Goal: Information Seeking & Learning: Learn about a topic

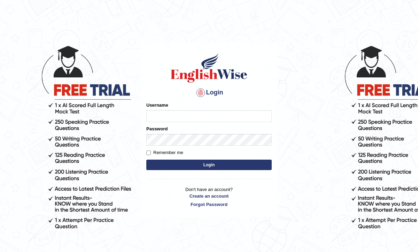
click at [162, 117] on input "Username" at bounding box center [208, 116] width 125 height 12
type input "0468472829"
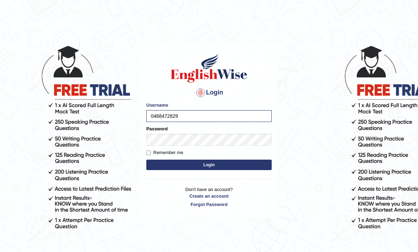
click at [208, 165] on button "Login" at bounding box center [208, 164] width 125 height 10
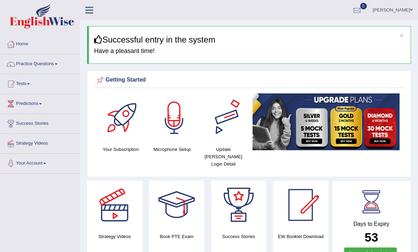
click at [360, 80] on div "Getting Started" at bounding box center [249, 80] width 308 height 10
click at [38, 65] on link "Practice Questions" at bounding box center [39, 62] width 79 height 17
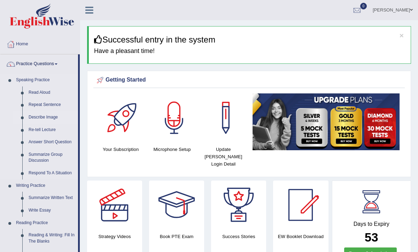
click at [44, 115] on link "Describe Image" at bounding box center [51, 117] width 53 height 13
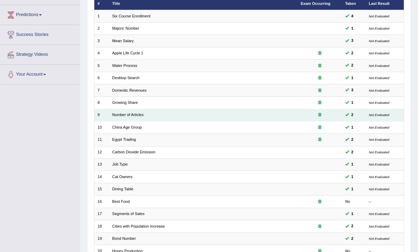
scroll to position [146, 0]
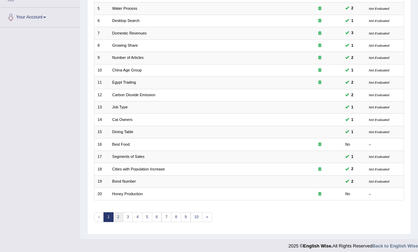
click at [117, 212] on link "2" at bounding box center [118, 217] width 10 height 10
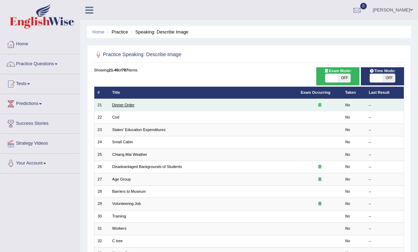
click at [123, 104] on link "Dinner Order" at bounding box center [123, 105] width 22 height 4
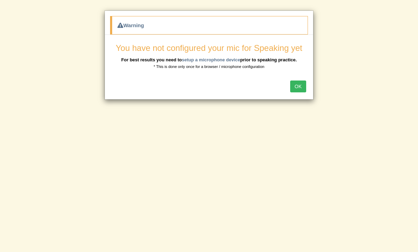
click at [300, 87] on button "OK" at bounding box center [298, 86] width 16 height 12
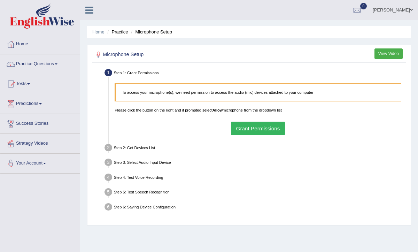
click at [253, 126] on button "Grant Permissions" at bounding box center [258, 128] width 54 height 14
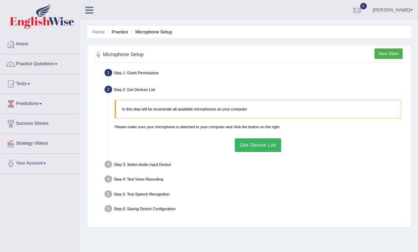
click at [257, 145] on button "Get Device List" at bounding box center [258, 145] width 46 height 14
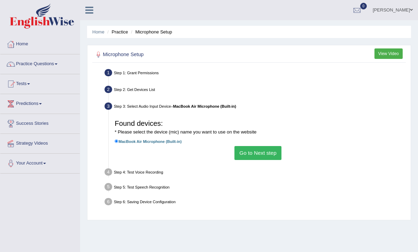
click at [254, 151] on button "Go to Next step" at bounding box center [257, 153] width 47 height 14
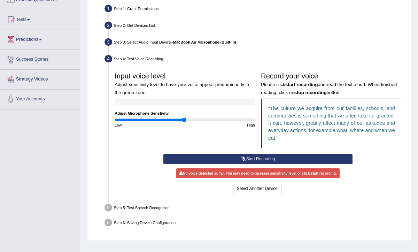
scroll to position [65, 0]
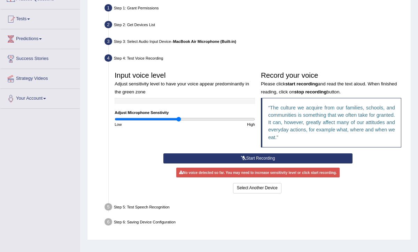
click at [179, 118] on input "range" at bounding box center [184, 119] width 140 height 5
click at [174, 118] on input "range" at bounding box center [184, 119] width 140 height 5
click at [256, 157] on button "Start Recording" at bounding box center [257, 158] width 189 height 10
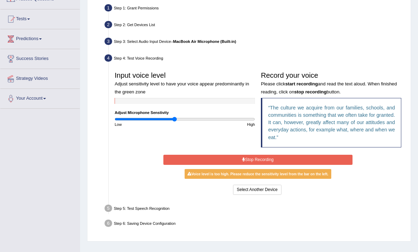
click at [256, 157] on button "Stop Recording" at bounding box center [257, 160] width 189 height 10
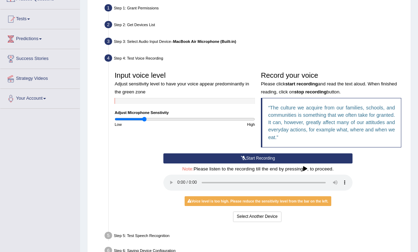
click at [144, 119] on input "range" at bounding box center [184, 119] width 140 height 5
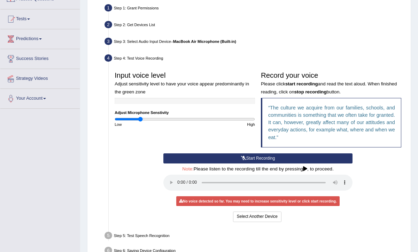
click at [140, 119] on input "range" at bounding box center [184, 119] width 140 height 5
click at [141, 236] on div "Step 5: Test Speech Recognition" at bounding box center [255, 236] width 306 height 13
click at [261, 213] on button "Select Another Device" at bounding box center [257, 216] width 48 height 10
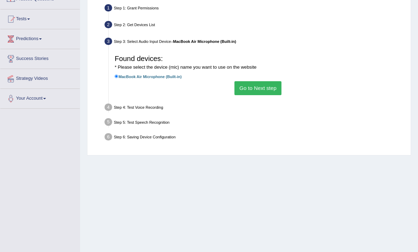
click at [262, 82] on button "Go to Next step" at bounding box center [257, 88] width 47 height 14
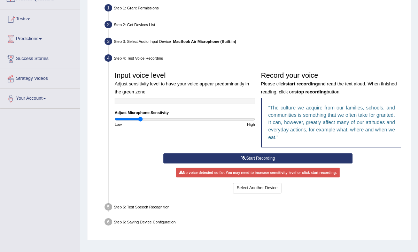
click at [257, 157] on button "Start Recording" at bounding box center [257, 158] width 189 height 10
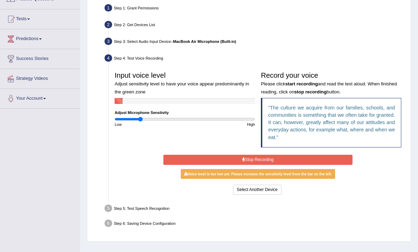
click at [144, 118] on input "range" at bounding box center [184, 119] width 140 height 5
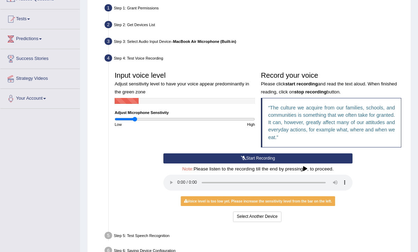
click at [134, 118] on input "range" at bounding box center [184, 119] width 140 height 5
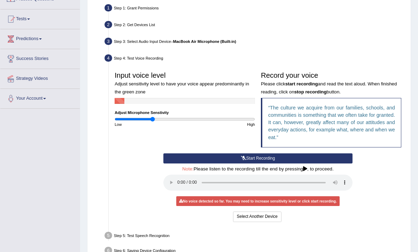
click at [152, 120] on input "range" at bounding box center [184, 119] width 140 height 5
click at [174, 119] on input "range" at bounding box center [184, 119] width 140 height 5
click at [143, 120] on input "range" at bounding box center [184, 119] width 140 height 5
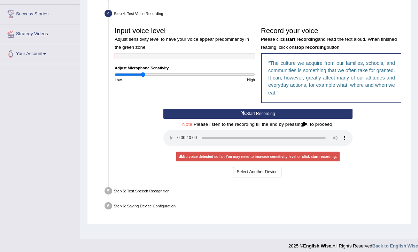
scroll to position [114, 0]
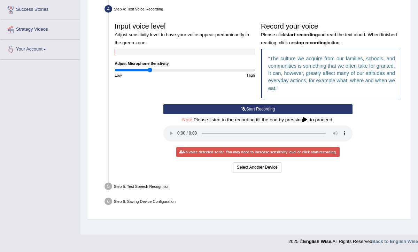
click at [149, 71] on input "range" at bounding box center [184, 70] width 140 height 5
type input "0.44"
click at [145, 70] on input "range" at bounding box center [184, 70] width 140 height 5
click at [181, 152] on icon at bounding box center [181, 151] width 4 height 3
click at [255, 166] on button "Select Another Device" at bounding box center [257, 167] width 48 height 10
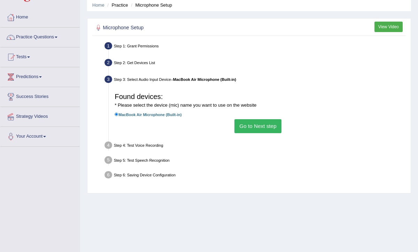
scroll to position [22, 0]
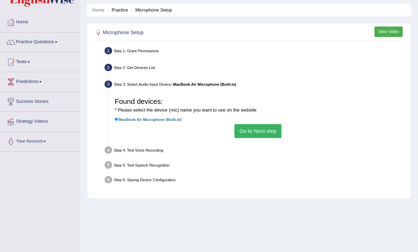
click at [245, 127] on button "Go to Next step" at bounding box center [257, 131] width 47 height 14
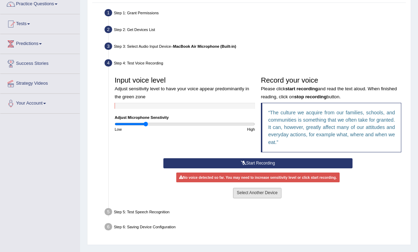
scroll to position [67, 0]
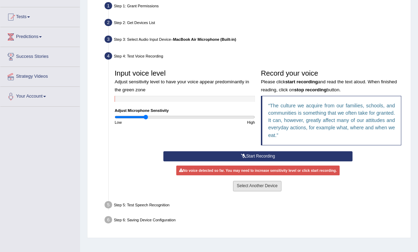
click at [260, 185] on button "Select Another Device" at bounding box center [257, 186] width 48 height 10
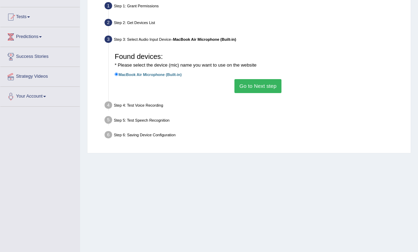
click at [255, 86] on button "Go to Next step" at bounding box center [257, 86] width 47 height 14
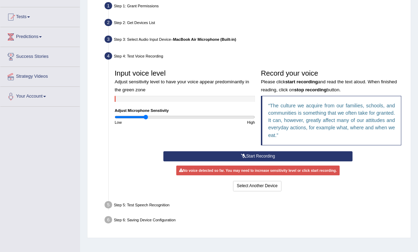
click at [258, 155] on button "Start Recording" at bounding box center [257, 156] width 189 height 10
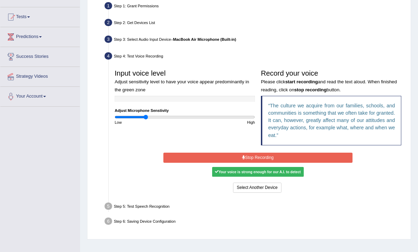
click at [267, 158] on button "Stop Recording" at bounding box center [257, 157] width 189 height 10
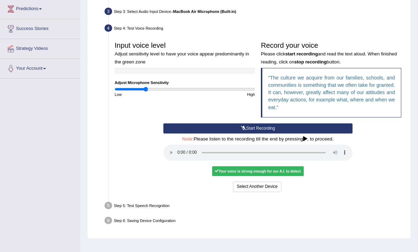
scroll to position [96, 0]
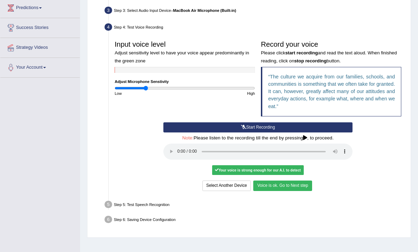
click at [291, 184] on button "Voice is ok. Go to Next step" at bounding box center [282, 185] width 58 height 10
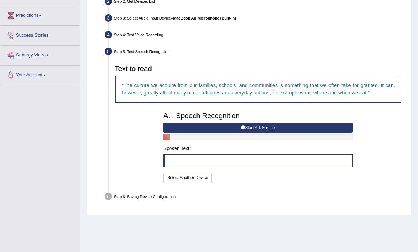
scroll to position [85, 0]
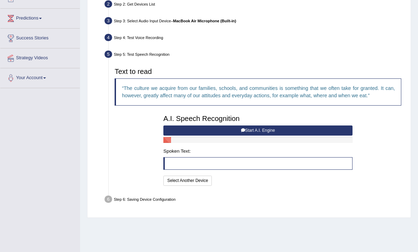
click at [174, 140] on div at bounding box center [257, 140] width 189 height 6
click at [204, 139] on div at bounding box center [257, 140] width 189 height 6
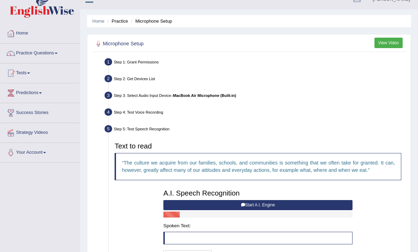
scroll to position [23, 0]
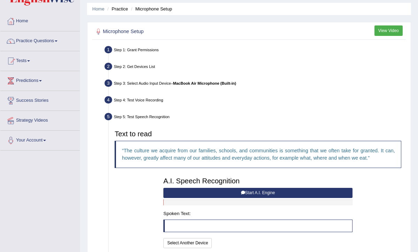
click at [171, 202] on div at bounding box center [257, 202] width 189 height 6
click at [34, 41] on link "Practice Questions" at bounding box center [39, 39] width 79 height 17
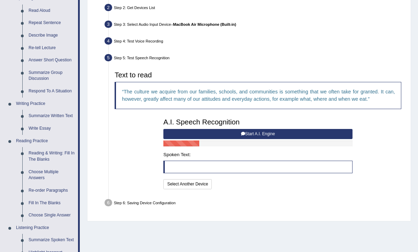
scroll to position [69, 0]
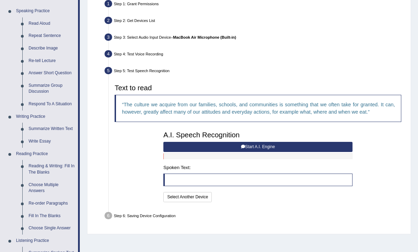
click at [263, 148] on button "Start A.I. Engine" at bounding box center [257, 147] width 189 height 10
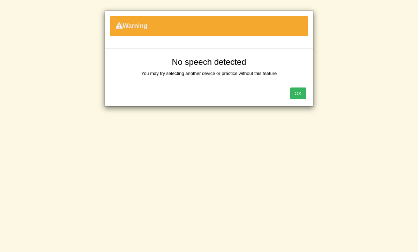
click at [298, 94] on button "OK" at bounding box center [298, 93] width 16 height 12
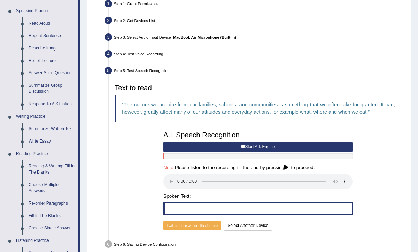
click at [238, 143] on button "Start A.I. Engine" at bounding box center [257, 147] width 189 height 10
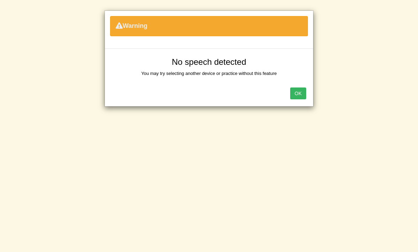
click at [296, 95] on button "OK" at bounding box center [298, 93] width 16 height 12
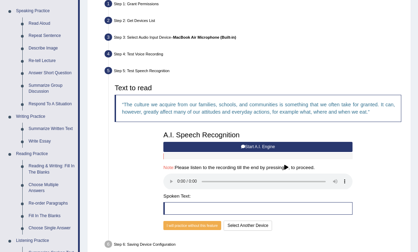
click at [265, 148] on button "Start A.I. Engine" at bounding box center [257, 147] width 189 height 10
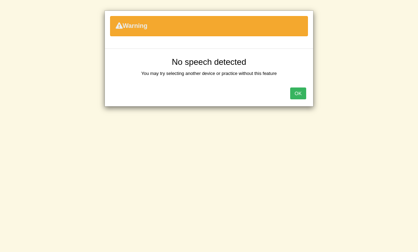
click at [305, 93] on button "OK" at bounding box center [298, 93] width 16 height 12
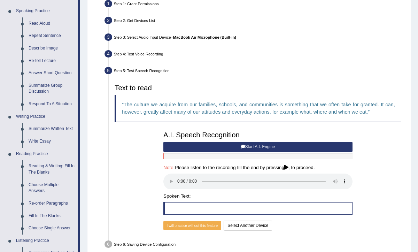
click at [255, 145] on button "Start A.I. Engine" at bounding box center [257, 147] width 189 height 10
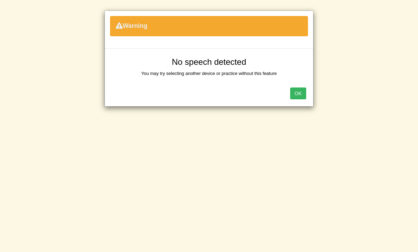
click at [295, 95] on button "OK" at bounding box center [298, 93] width 16 height 12
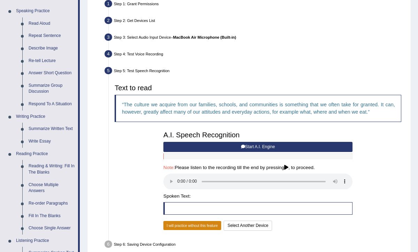
click at [190, 222] on button "I will practice without this feature" at bounding box center [192, 225] width 58 height 9
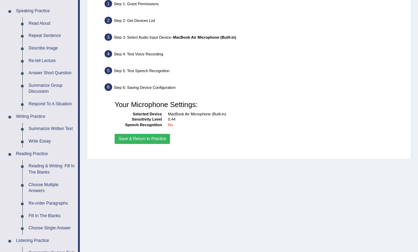
click at [151, 141] on button "Save & Return to Practice" at bounding box center [141, 139] width 55 height 10
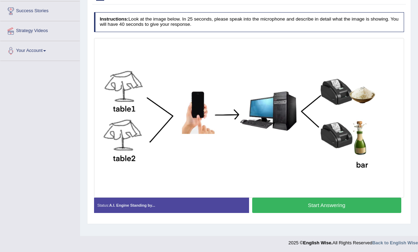
scroll to position [112, 0]
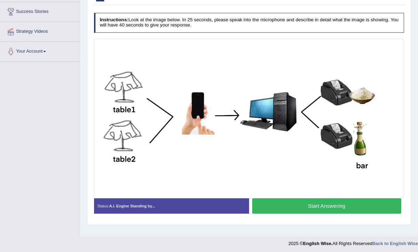
click at [317, 205] on button "Start Answering" at bounding box center [326, 205] width 149 height 15
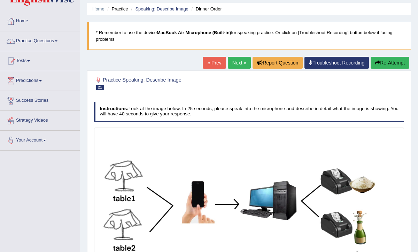
scroll to position [17, 0]
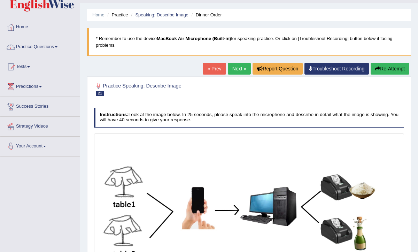
click at [388, 69] on button "Re-Attempt" at bounding box center [389, 69] width 39 height 12
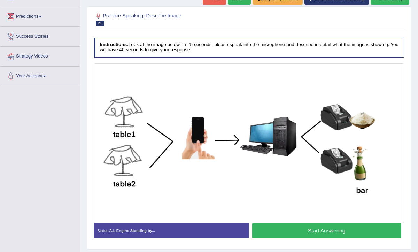
scroll to position [114, 0]
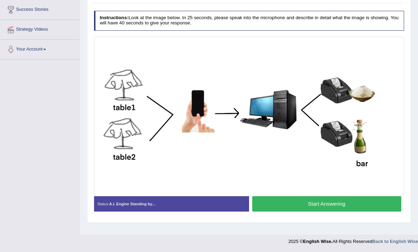
click at [336, 203] on button "Start Answering" at bounding box center [326, 203] width 149 height 15
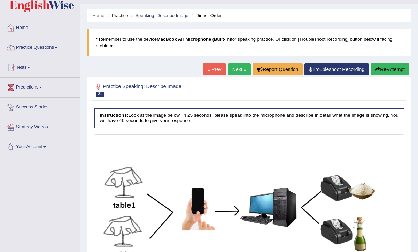
scroll to position [11, 0]
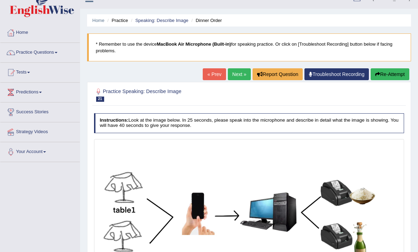
click at [387, 71] on button "Re-Attempt" at bounding box center [389, 74] width 39 height 12
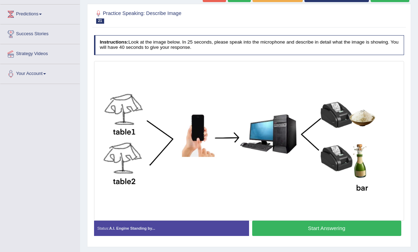
scroll to position [114, 0]
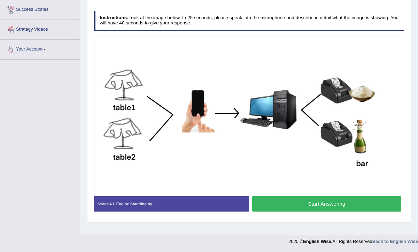
click at [290, 204] on button "Start Answering" at bounding box center [326, 203] width 149 height 15
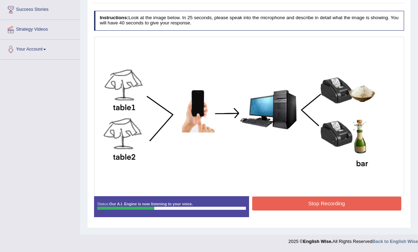
click at [321, 204] on button "Stop Recording" at bounding box center [326, 203] width 149 height 14
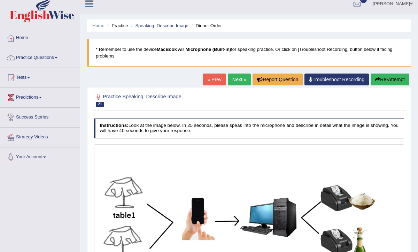
scroll to position [16, 0]
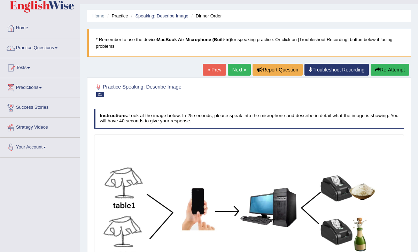
click at [234, 68] on link "Next »" at bounding box center [239, 70] width 23 height 12
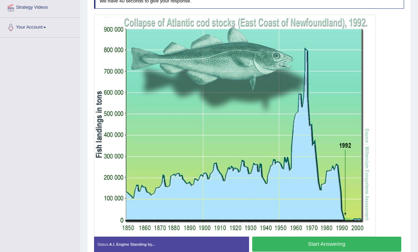
scroll to position [136, 0]
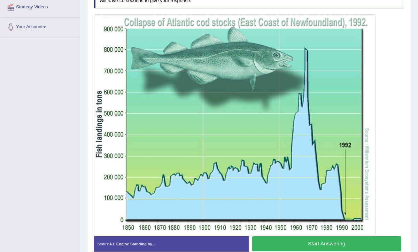
click at [314, 246] on button "Start Answering" at bounding box center [326, 243] width 149 height 15
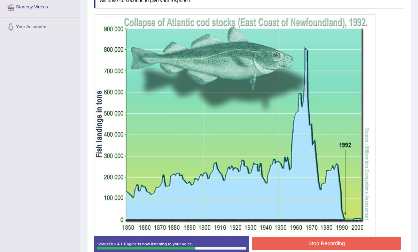
click at [314, 246] on button "Stop Recording" at bounding box center [326, 243] width 149 height 14
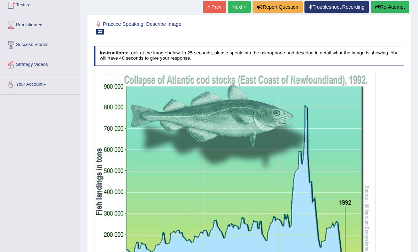
scroll to position [0, 0]
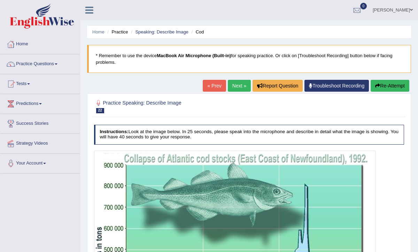
click at [228, 84] on link "Next »" at bounding box center [239, 86] width 23 height 12
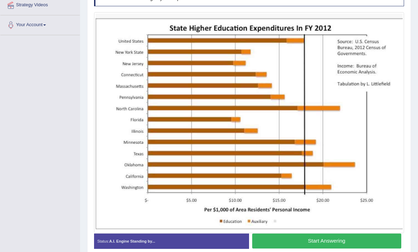
scroll to position [136, 0]
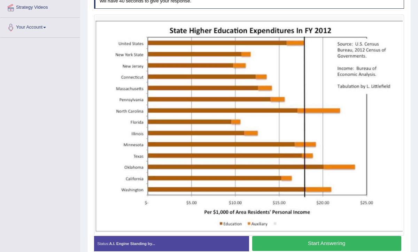
click at [314, 243] on button "Start Answering" at bounding box center [326, 243] width 149 height 15
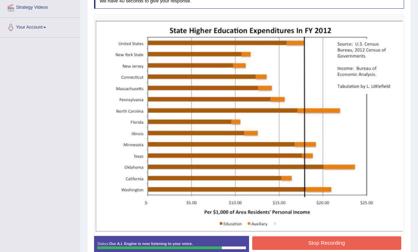
click at [314, 243] on button "Stop Recording" at bounding box center [326, 243] width 149 height 14
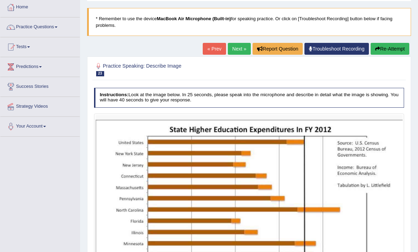
scroll to position [50, 0]
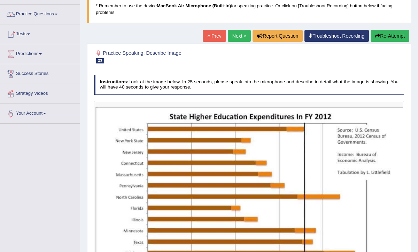
click at [389, 35] on button "Re-Attempt" at bounding box center [389, 36] width 39 height 12
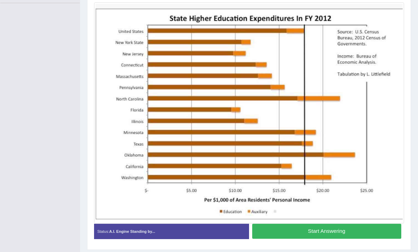
scroll to position [165, 0]
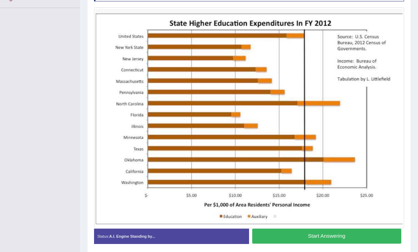
click at [303, 232] on button "Start Answering" at bounding box center [326, 235] width 149 height 15
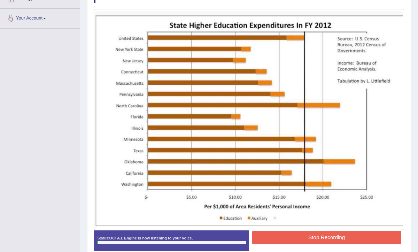
scroll to position [141, 0]
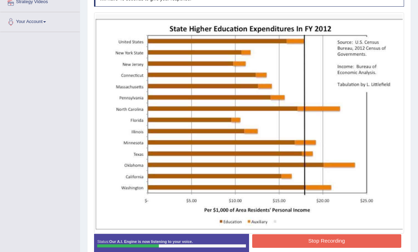
click at [319, 239] on button "Stop Recording" at bounding box center [326, 241] width 149 height 14
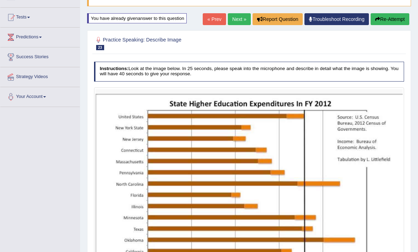
scroll to position [61, 0]
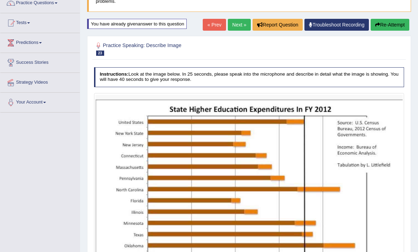
click at [234, 25] on link "Next »" at bounding box center [239, 25] width 23 height 12
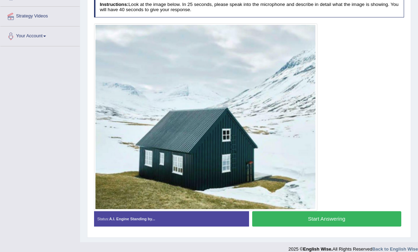
scroll to position [133, 0]
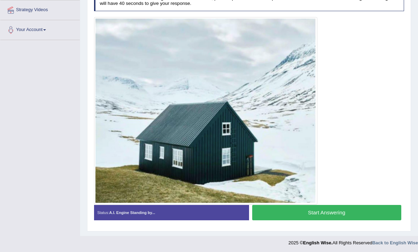
click at [300, 211] on button "Start Answering" at bounding box center [326, 212] width 149 height 15
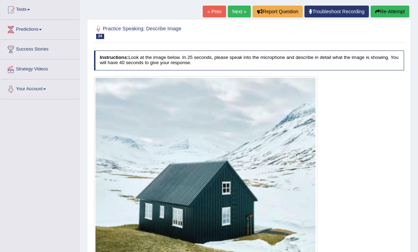
scroll to position [61, 0]
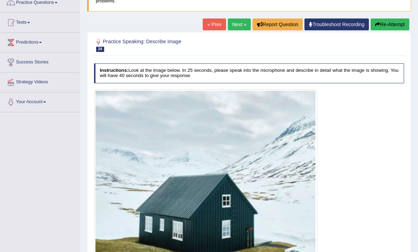
click at [389, 24] on button "Re-Attempt" at bounding box center [389, 24] width 39 height 12
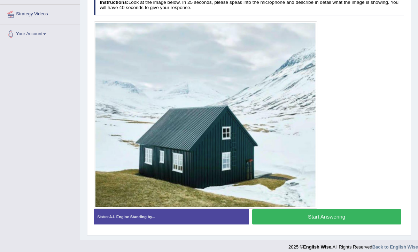
scroll to position [133, 0]
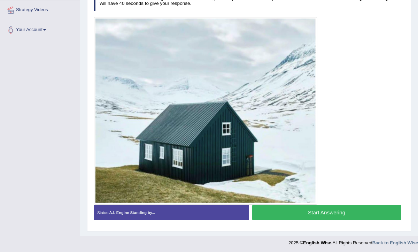
click at [306, 210] on button "Start Answering" at bounding box center [326, 212] width 149 height 15
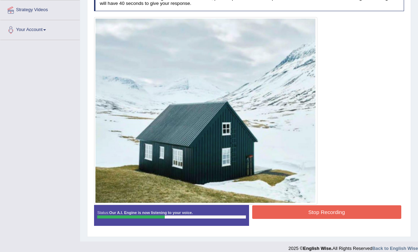
click at [306, 210] on button "Stop Recording" at bounding box center [326, 212] width 149 height 14
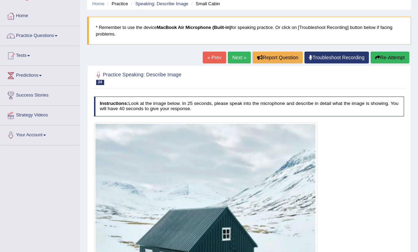
scroll to position [23, 0]
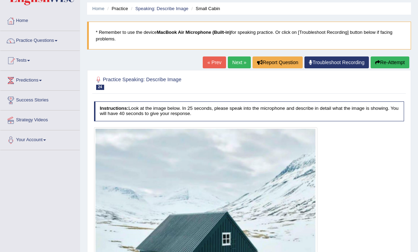
click at [241, 64] on link "Next »" at bounding box center [239, 62] width 23 height 12
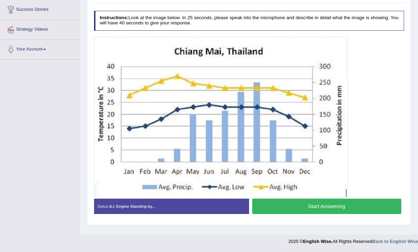
scroll to position [113, 0]
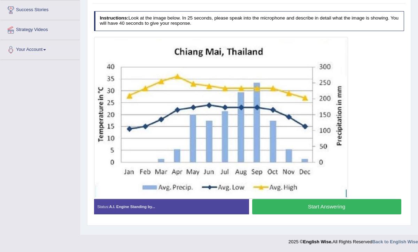
click at [308, 208] on button "Start Answering" at bounding box center [326, 206] width 149 height 15
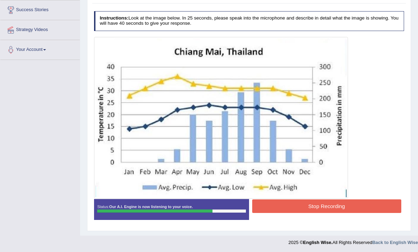
click at [308, 208] on button "Stop Recording" at bounding box center [326, 206] width 149 height 14
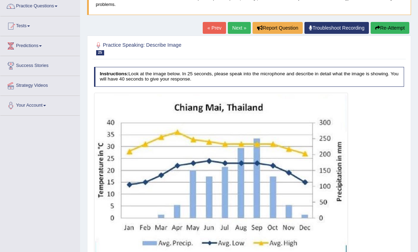
scroll to position [44, 0]
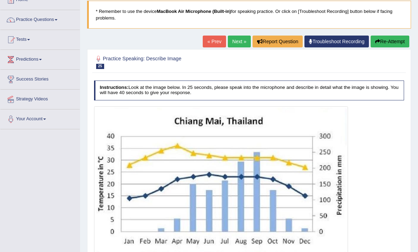
click at [390, 40] on button "Re-Attempt" at bounding box center [389, 41] width 39 height 12
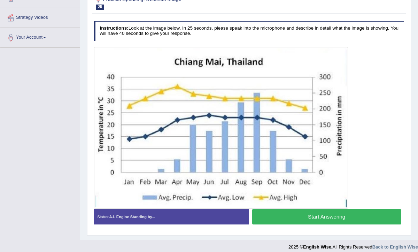
scroll to position [130, 0]
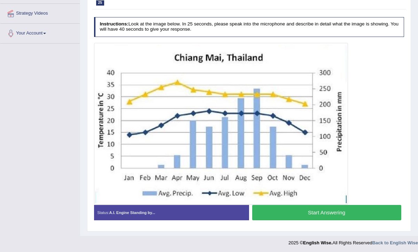
click at [314, 213] on button "Start Answering" at bounding box center [326, 212] width 149 height 15
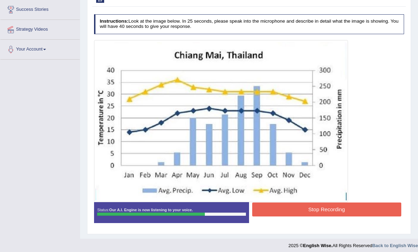
click at [329, 211] on button "Stop Recording" at bounding box center [326, 209] width 149 height 14
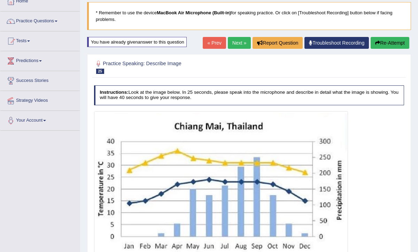
scroll to position [32, 0]
